Goal: Transaction & Acquisition: Purchase product/service

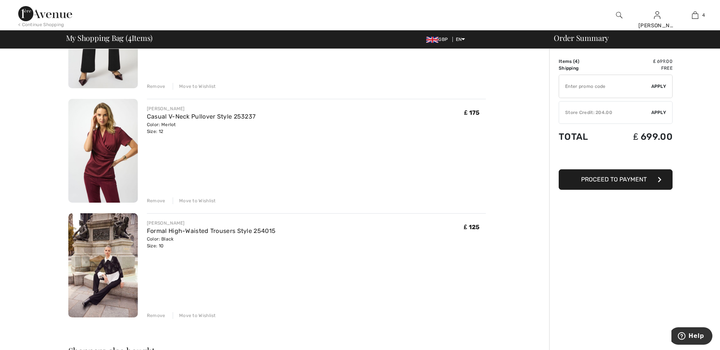
scroll to position [228, 0]
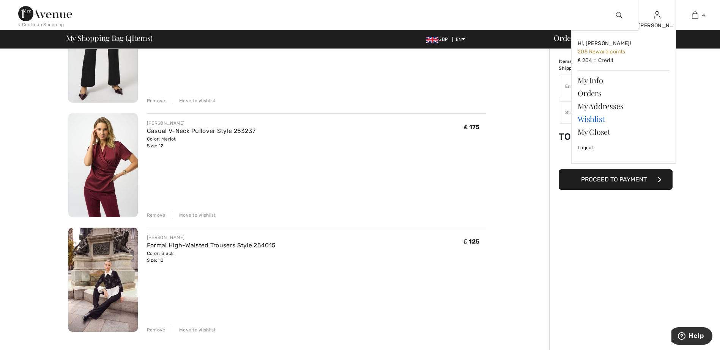
click at [603, 120] on link "Wishlist" at bounding box center [623, 119] width 92 height 13
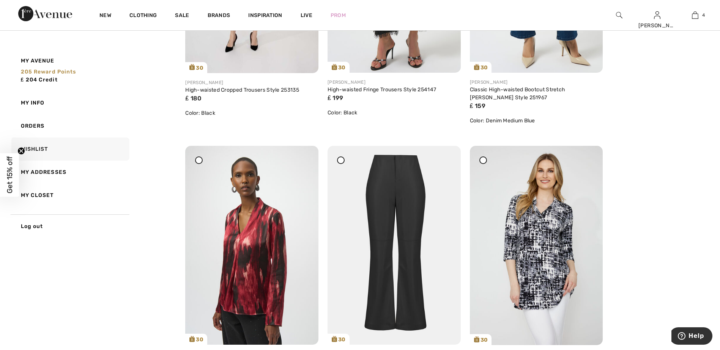
scroll to position [303, 0]
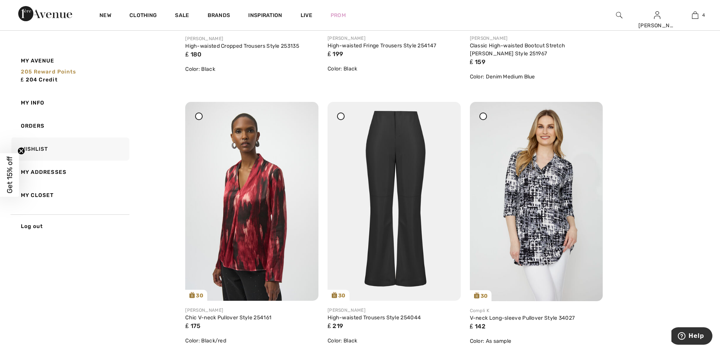
drag, startPoint x: 588, startPoint y: 116, endPoint x: 400, endPoint y: 21, distance: 210.0
click at [588, 110] on icon at bounding box center [587, 107] width 5 height 5
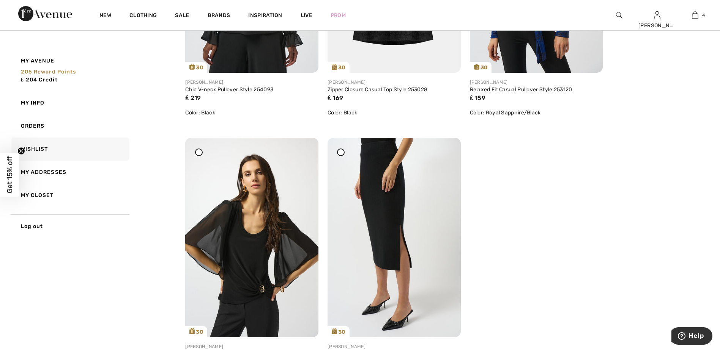
scroll to position [872, 0]
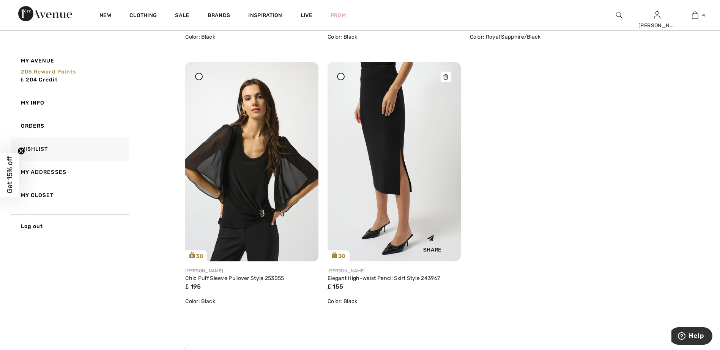
click at [445, 76] on icon at bounding box center [445, 76] width 5 height 5
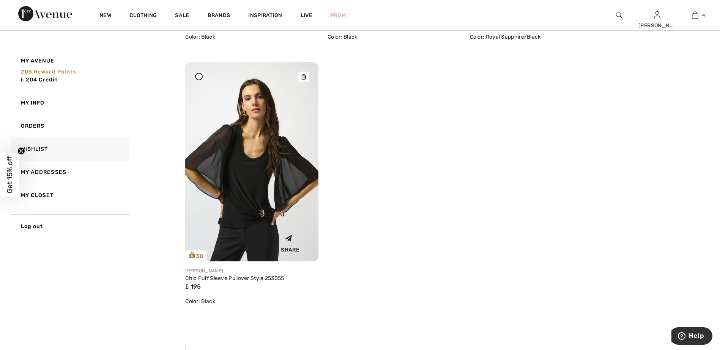
click at [256, 163] on img at bounding box center [251, 161] width 133 height 199
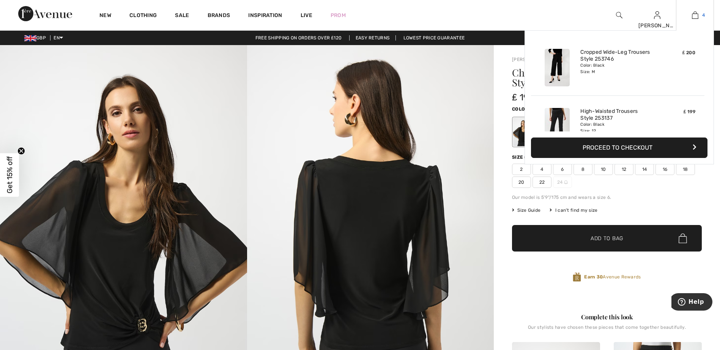
click at [699, 14] on link "4" at bounding box center [694, 15] width 37 height 9
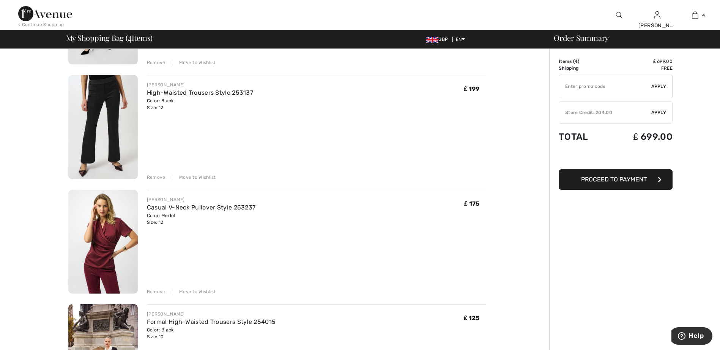
scroll to position [152, 0]
click at [200, 291] on div "Move to Wishlist" at bounding box center [194, 291] width 43 height 7
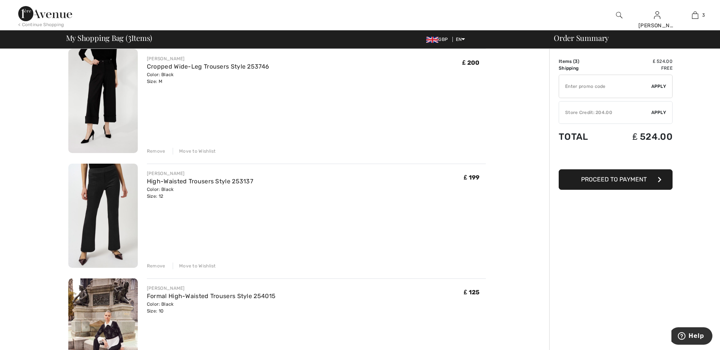
scroll to position [76, 0]
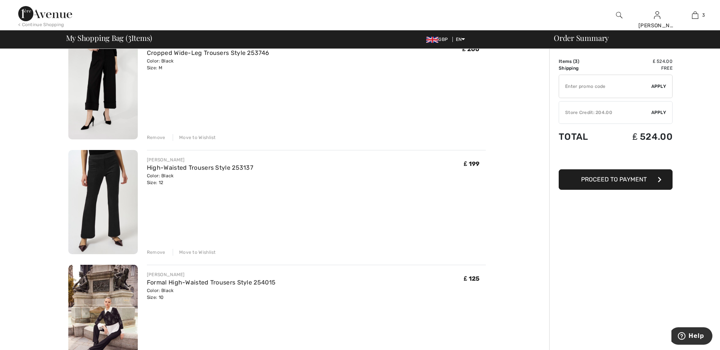
click at [659, 111] on span "Apply" at bounding box center [658, 112] width 15 height 7
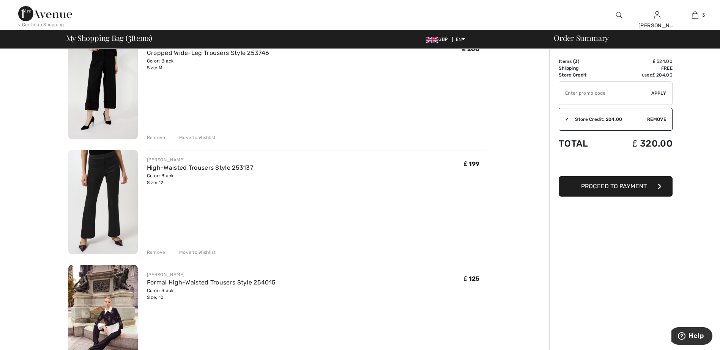
click at [621, 187] on span "Proceed to Payment" at bounding box center [614, 186] width 66 height 7
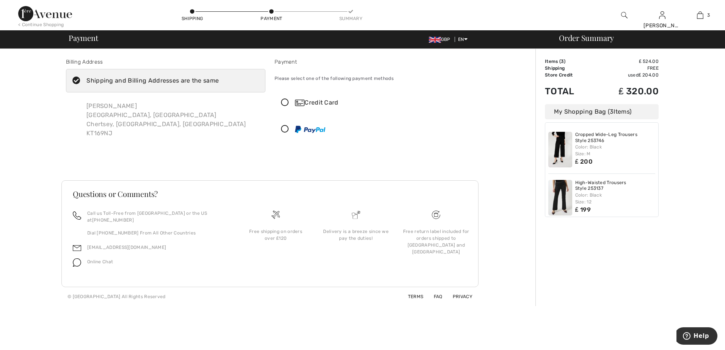
click at [284, 101] on icon at bounding box center [285, 103] width 20 height 8
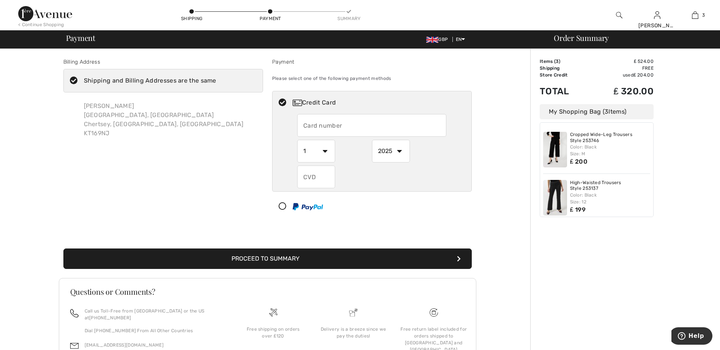
click at [307, 122] on input "text" at bounding box center [371, 125] width 149 height 23
type input "4929156018856013"
click at [326, 151] on select "1 2 3 4 5 6 7 8 9 10 11 12" at bounding box center [316, 151] width 38 height 23
select select "10"
click at [297, 140] on select "1 2 3 4 5 6 7 8 9 10 11 12" at bounding box center [316, 151] width 38 height 23
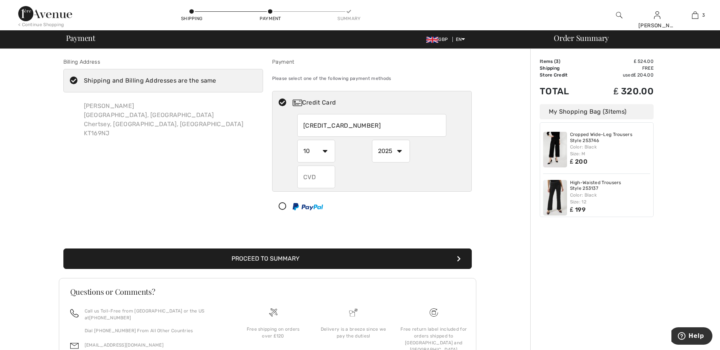
click at [398, 150] on select "2025 2026 2027 2028 2029 2030 2031 2032 2033 2034 2035" at bounding box center [391, 151] width 38 height 23
select select "2029"
click at [372, 140] on select "2025 2026 2027 2028 2029 2030 2031 2032 2033 2034 2035" at bounding box center [391, 151] width 38 height 23
click at [309, 173] on input "text" at bounding box center [316, 177] width 38 height 23
type input "812"
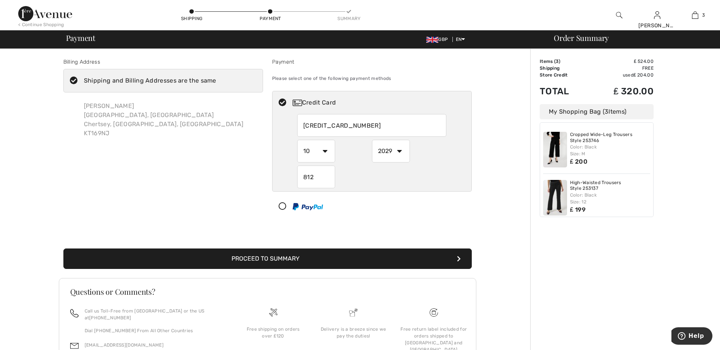
click at [510, 129] on div "Billing Address Shipping and Billing Addresses are the same VICKY LAY Collingwo…" at bounding box center [267, 226] width 525 height 355
click at [277, 254] on button "Proceed to Summary" at bounding box center [267, 259] width 408 height 20
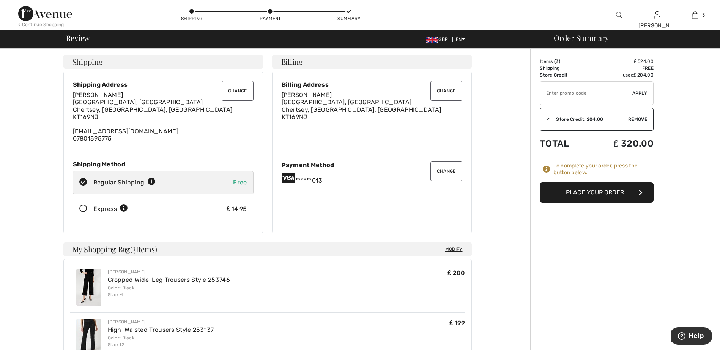
drag, startPoint x: 80, startPoint y: 207, endPoint x: 103, endPoint y: 212, distance: 23.7
click at [80, 207] on icon at bounding box center [83, 209] width 20 height 8
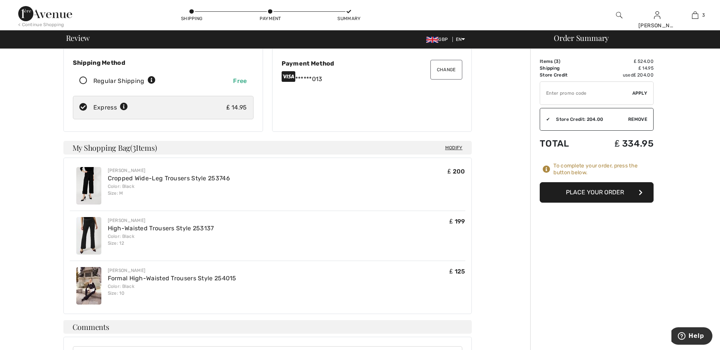
scroll to position [114, 0]
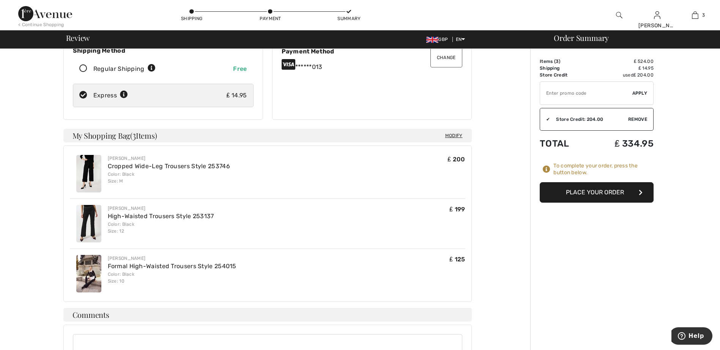
click at [604, 193] on button "Place Your Order" at bounding box center [596, 192] width 114 height 20
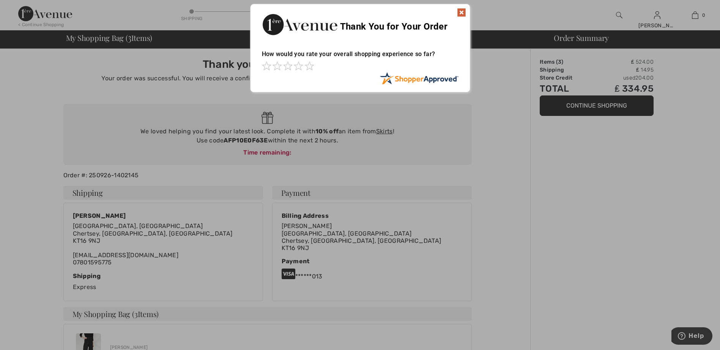
click at [462, 14] on img at bounding box center [461, 12] width 9 height 9
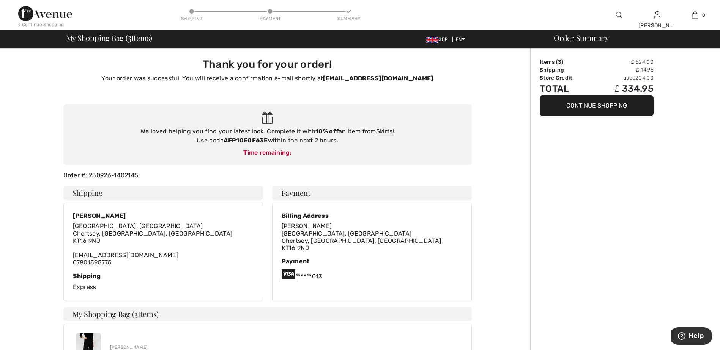
click at [545, 199] on div "Order Summary Items ( 3 ) ₤ 524.00 Shipping ₤ 14.95 Store Credit used 204.00 To…" at bounding box center [625, 330] width 190 height 563
